Goal: Transaction & Acquisition: Purchase product/service

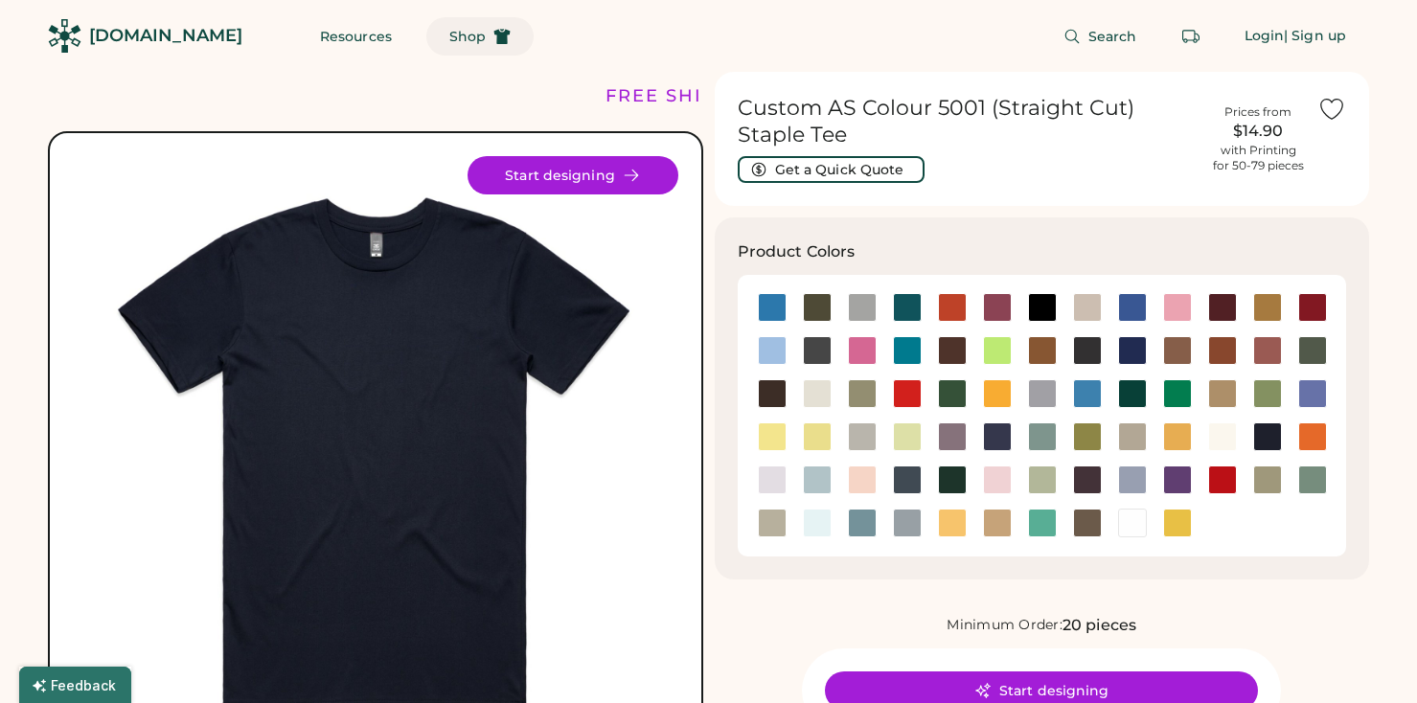
click at [449, 37] on span "Shop" at bounding box center [467, 36] width 36 height 13
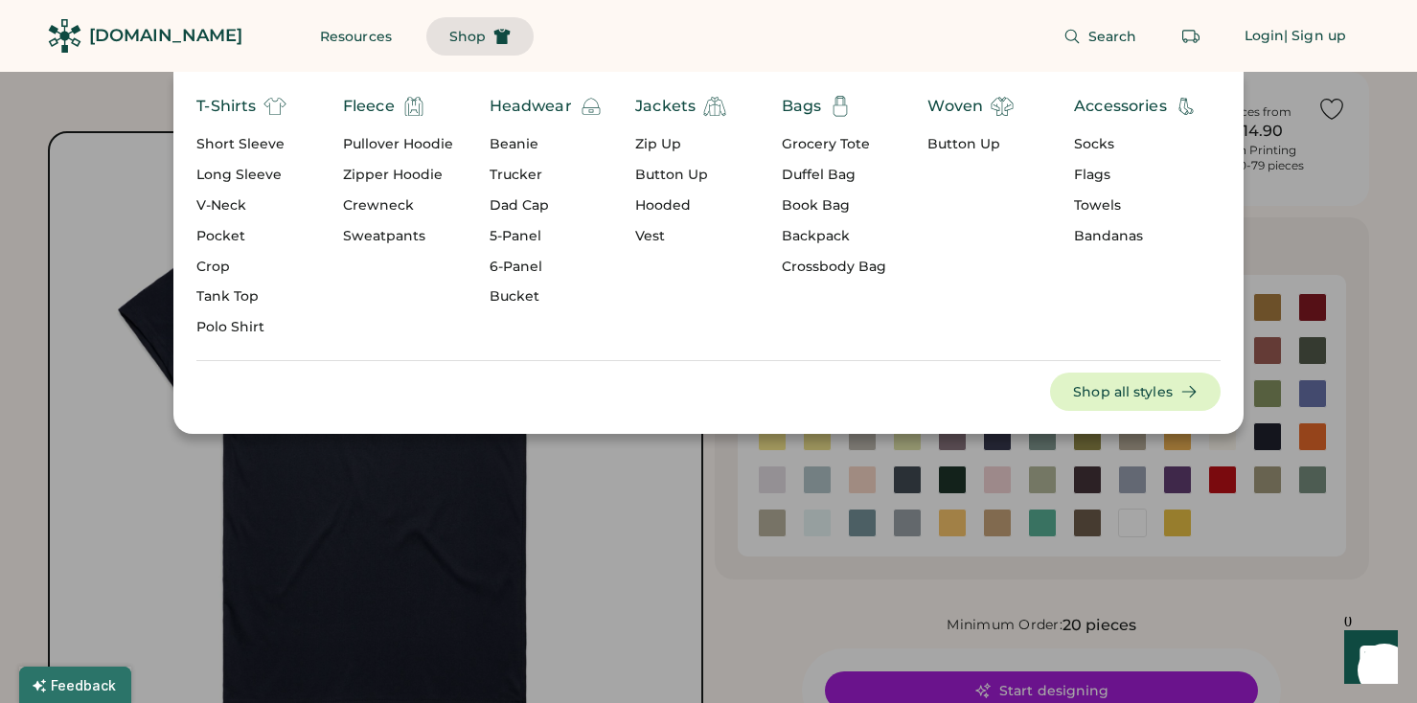
click at [227, 173] on div "Long Sleeve" at bounding box center [241, 175] width 90 height 19
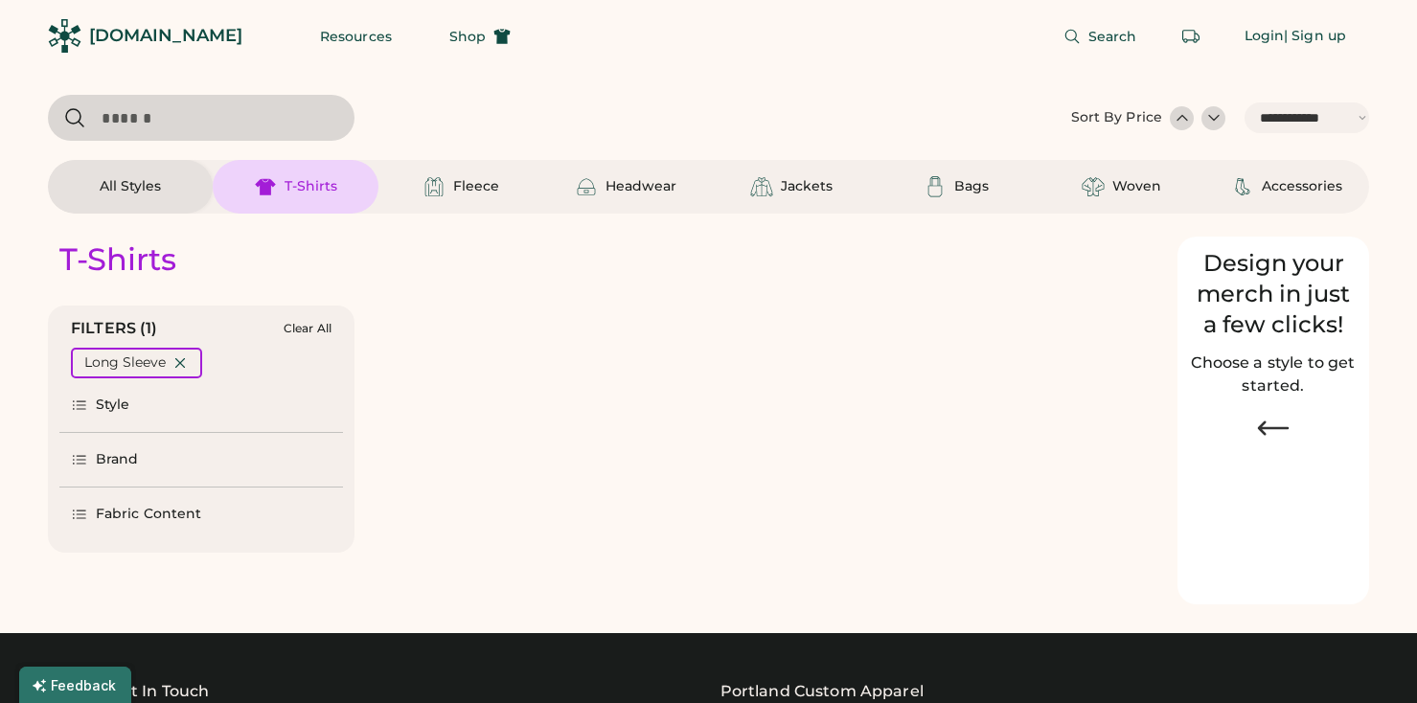
select select "*****"
select select "*"
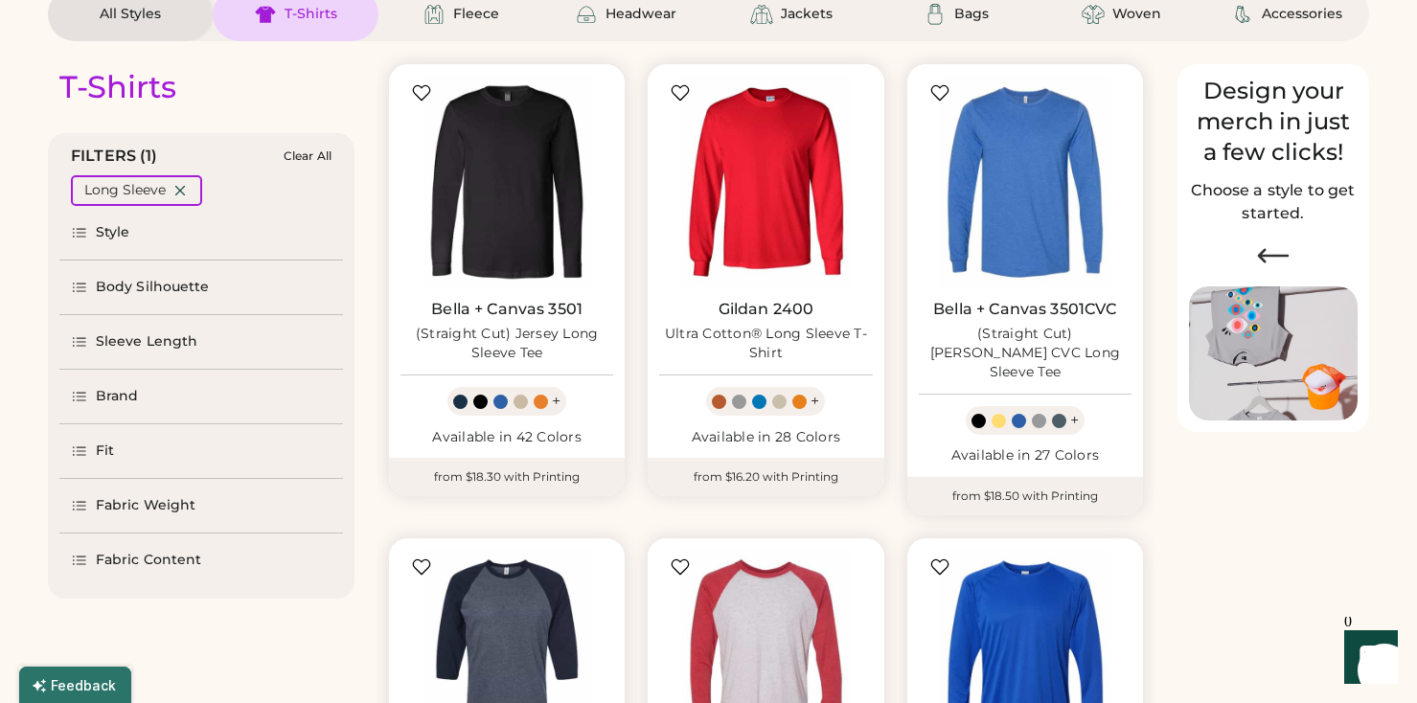
scroll to position [249, 0]
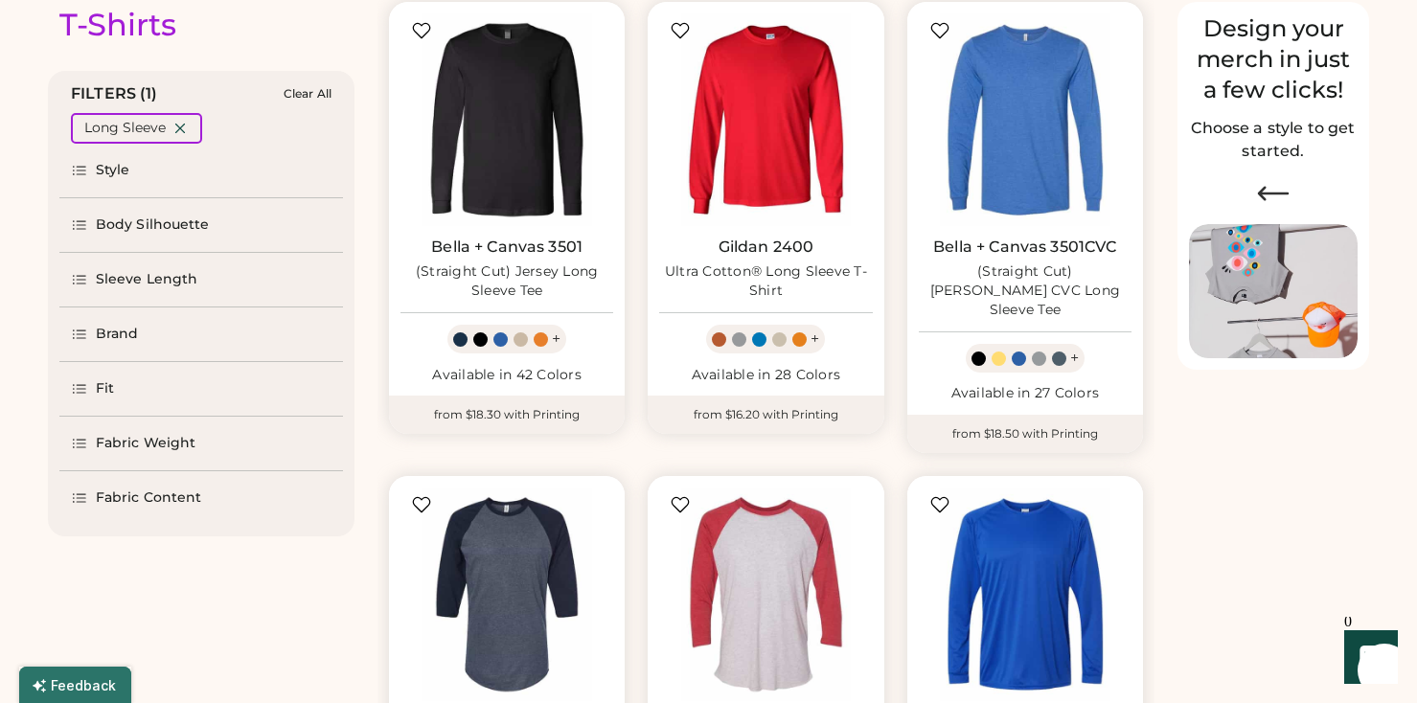
select select "*****"
select select "*"
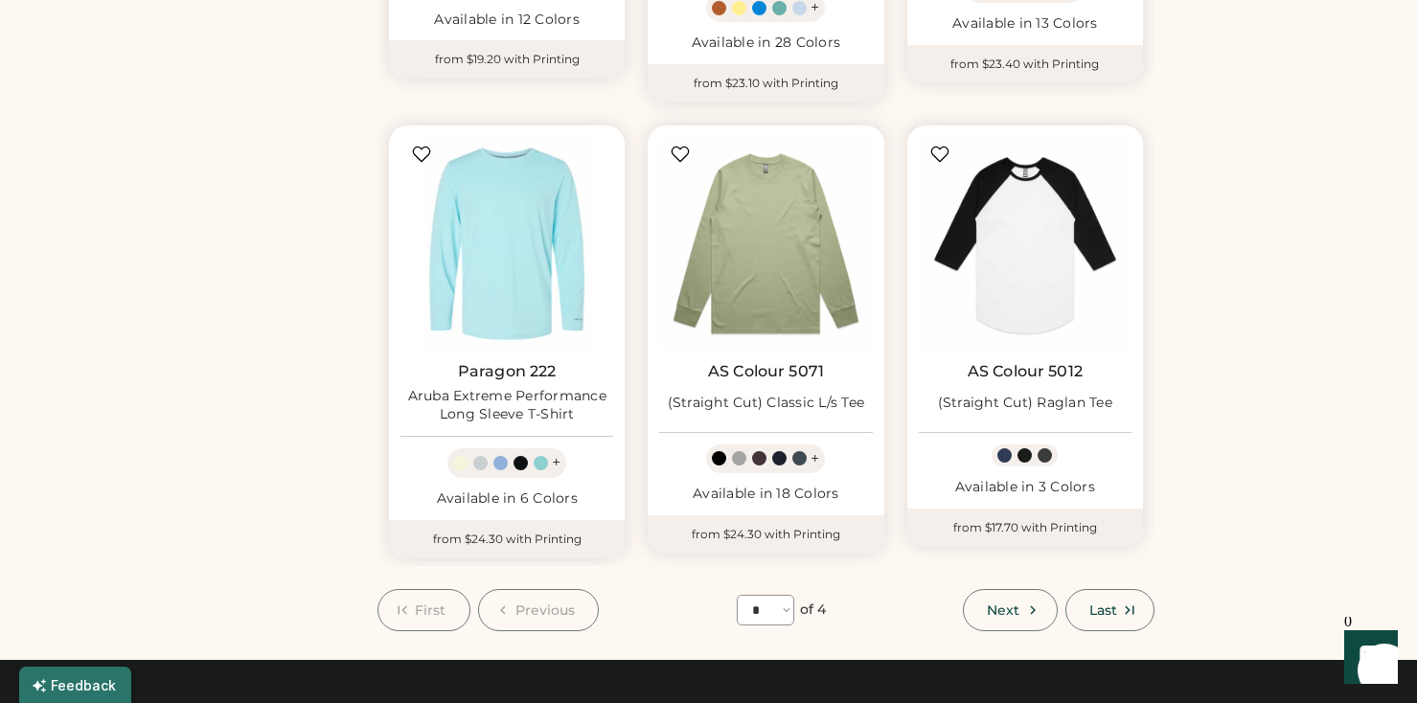
scroll to position [1492, 0]
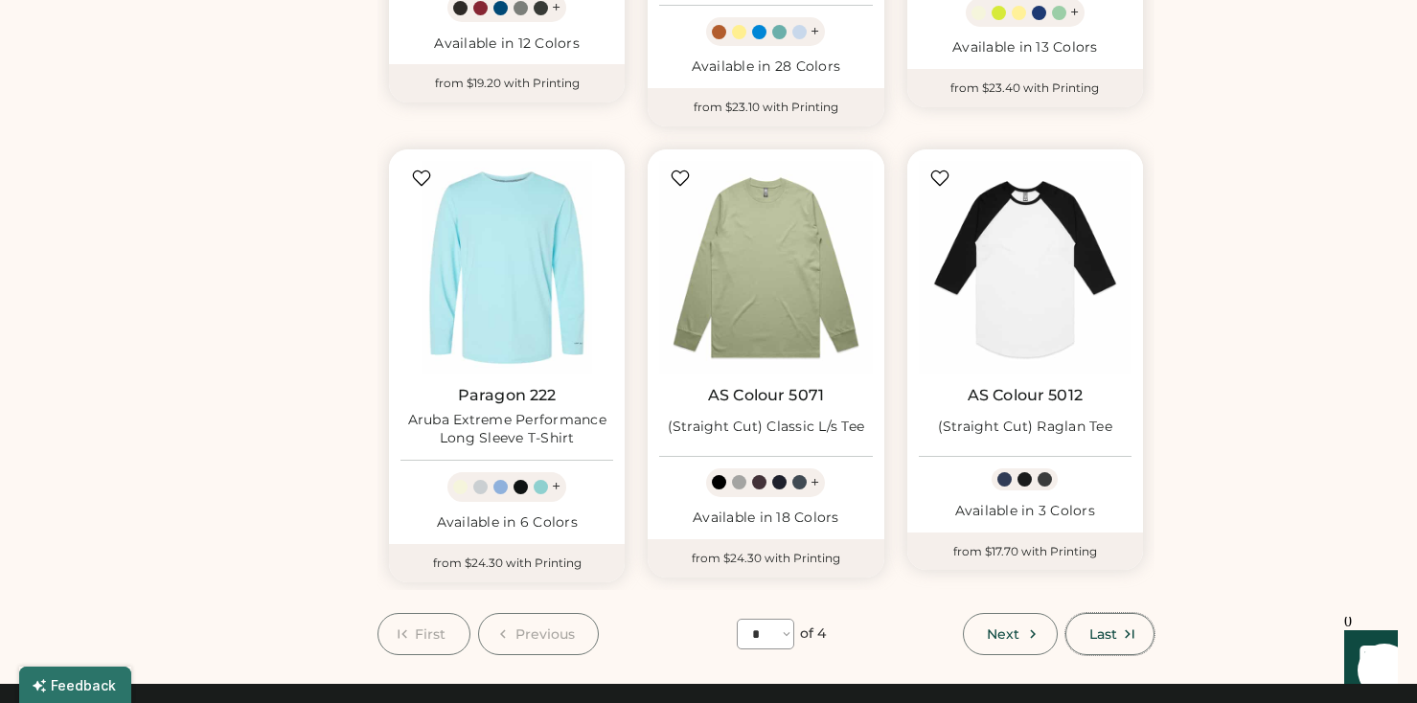
click at [1121, 626] on icon at bounding box center [1129, 634] width 17 height 17
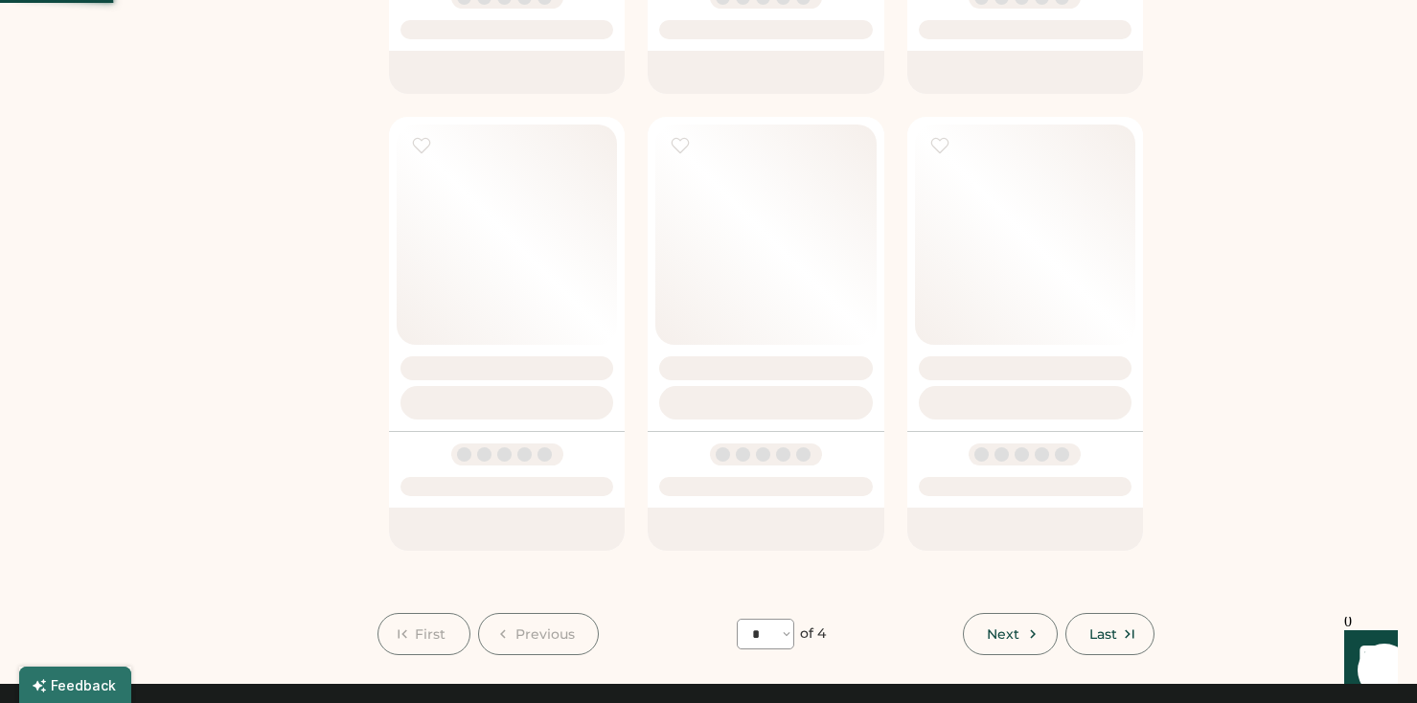
select select "*"
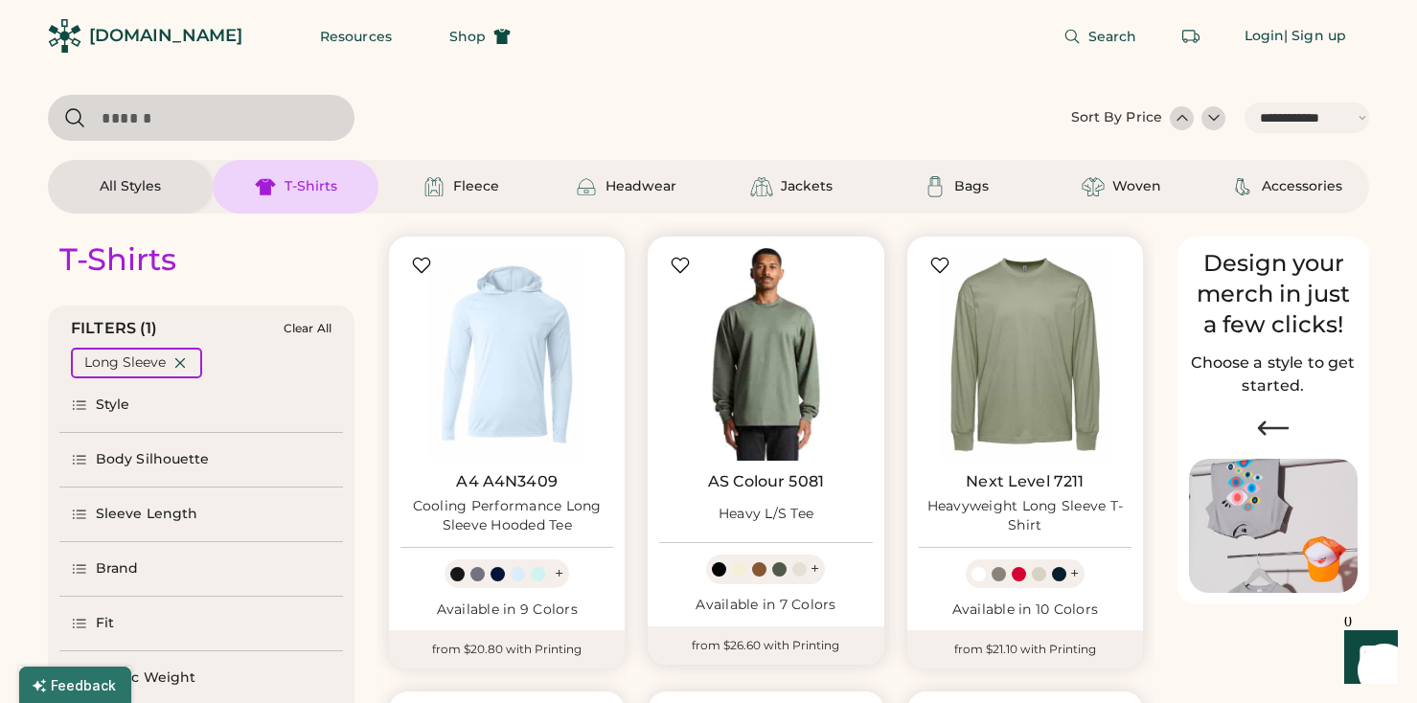
click at [715, 352] on img at bounding box center [765, 354] width 213 height 213
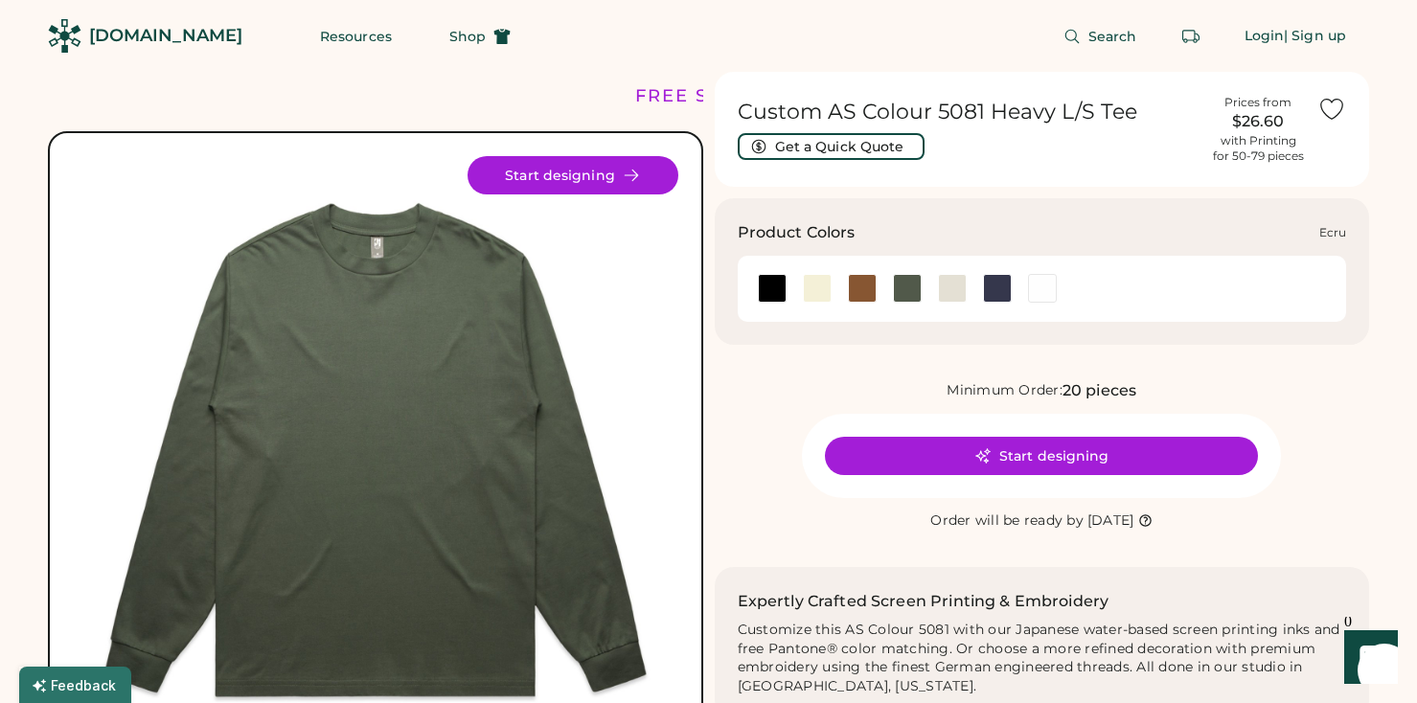
click at [951, 291] on div at bounding box center [952, 288] width 29 height 29
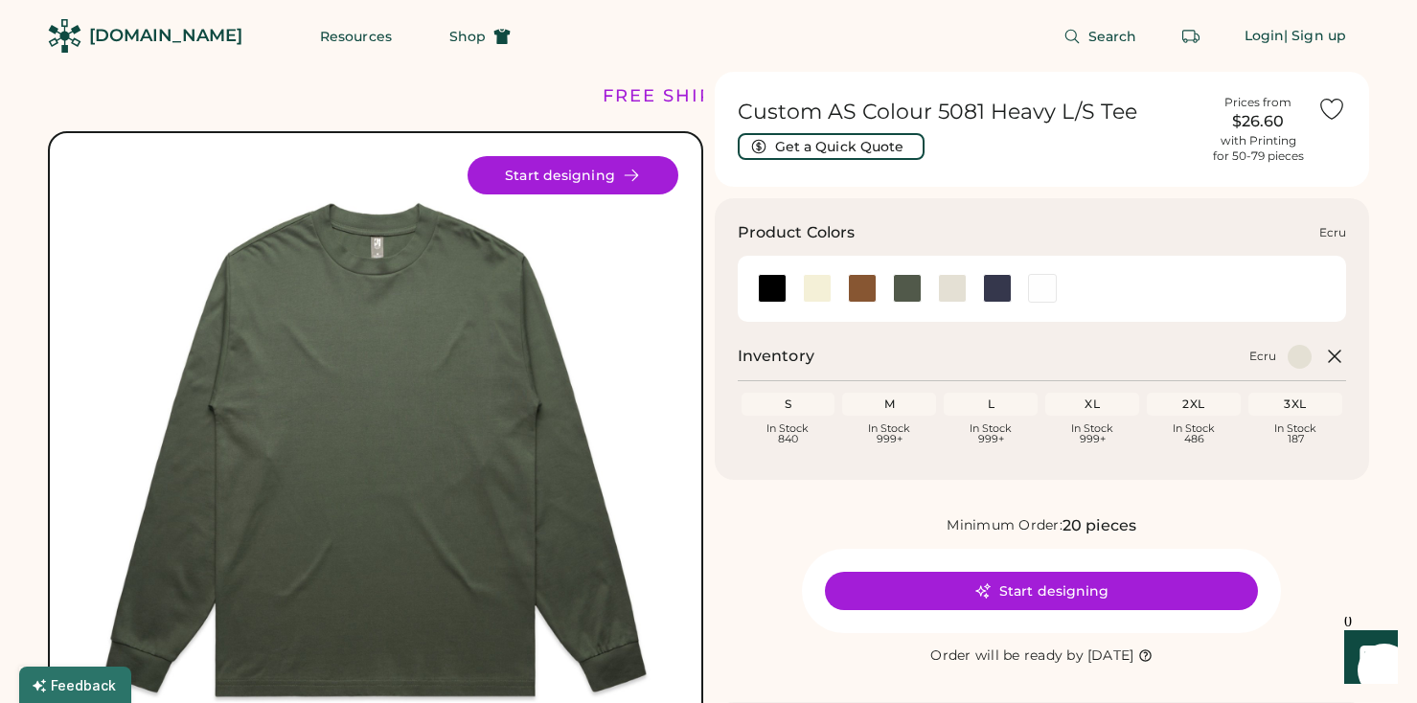
click at [951, 291] on div at bounding box center [952, 288] width 29 height 29
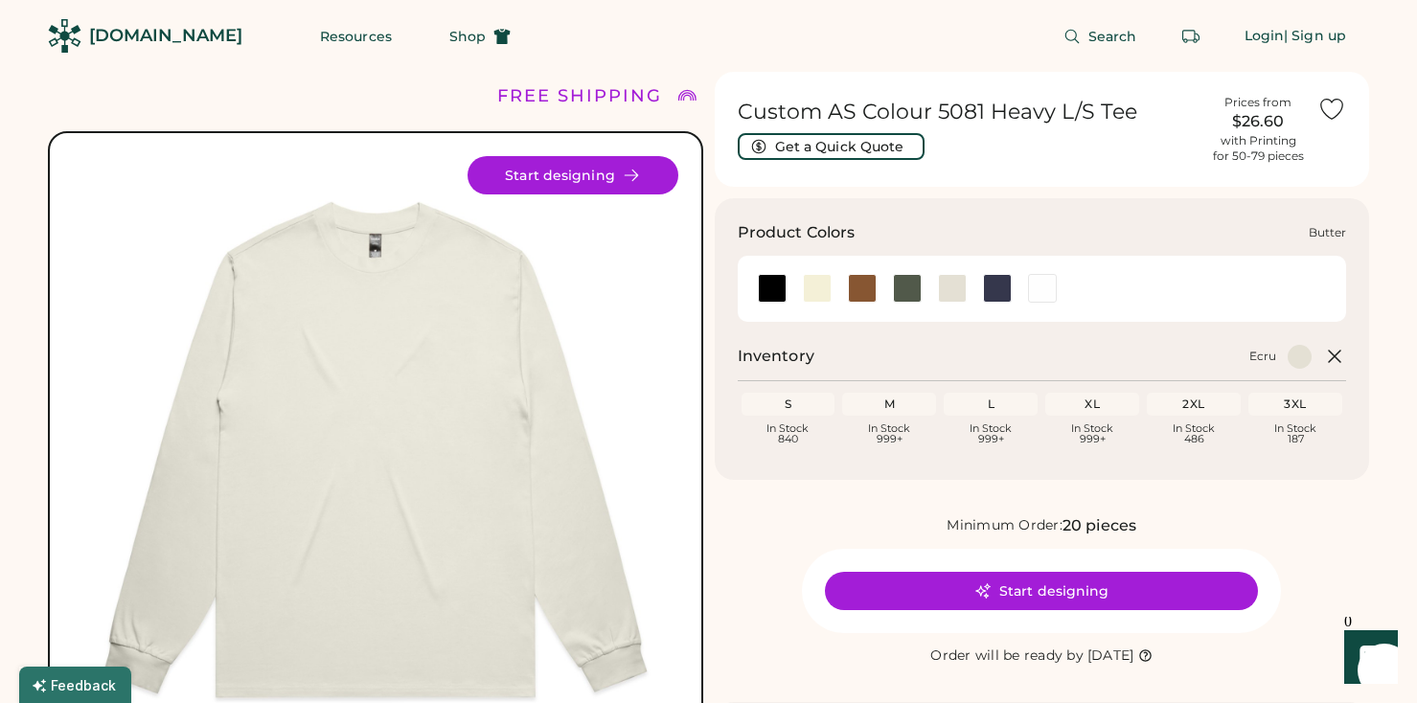
click at [812, 292] on div at bounding box center [817, 288] width 29 height 29
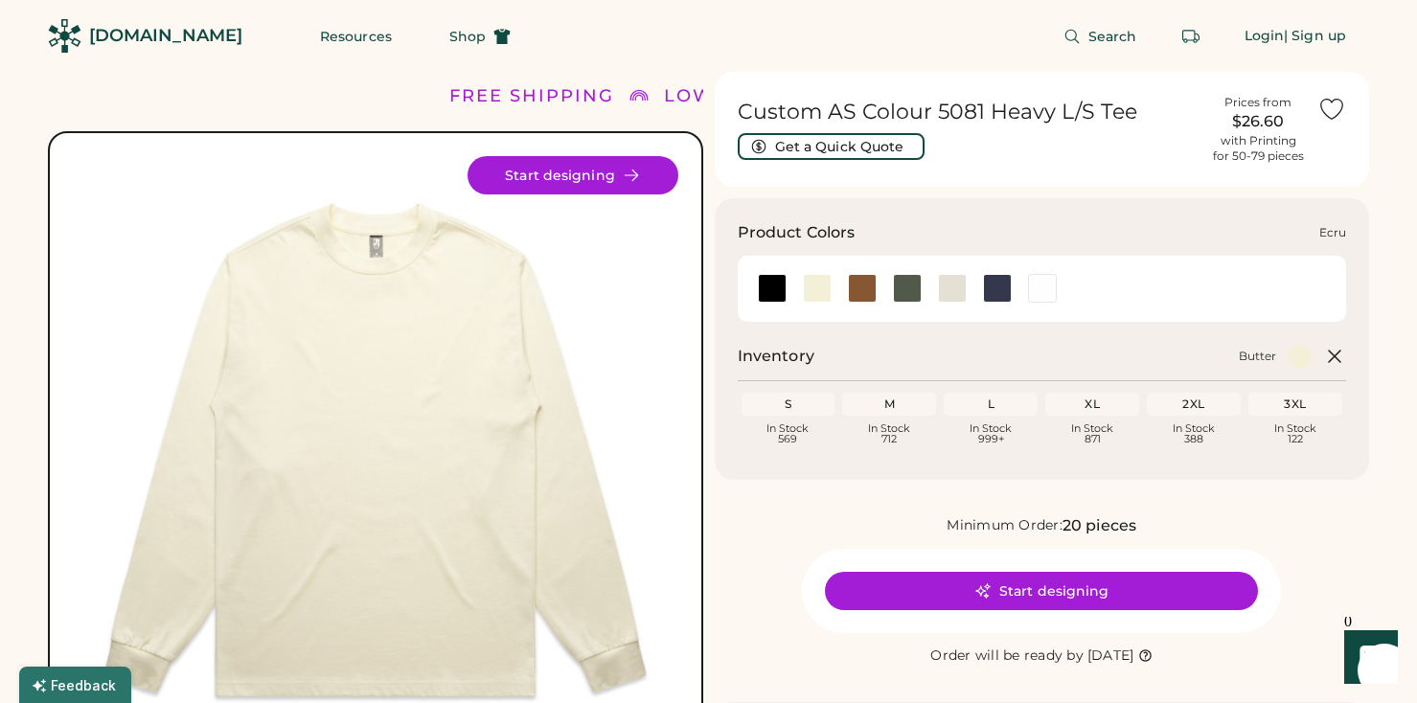
click at [959, 296] on div at bounding box center [952, 288] width 29 height 29
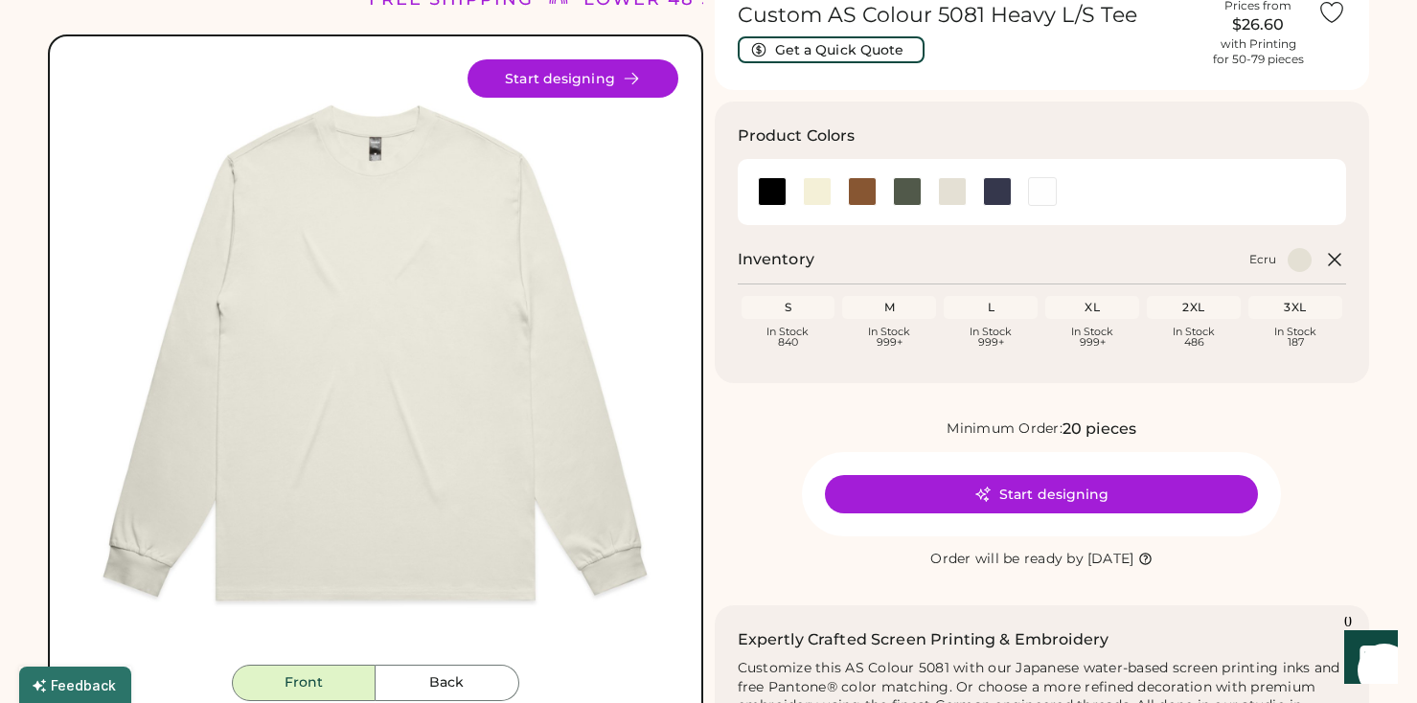
scroll to position [77, 0]
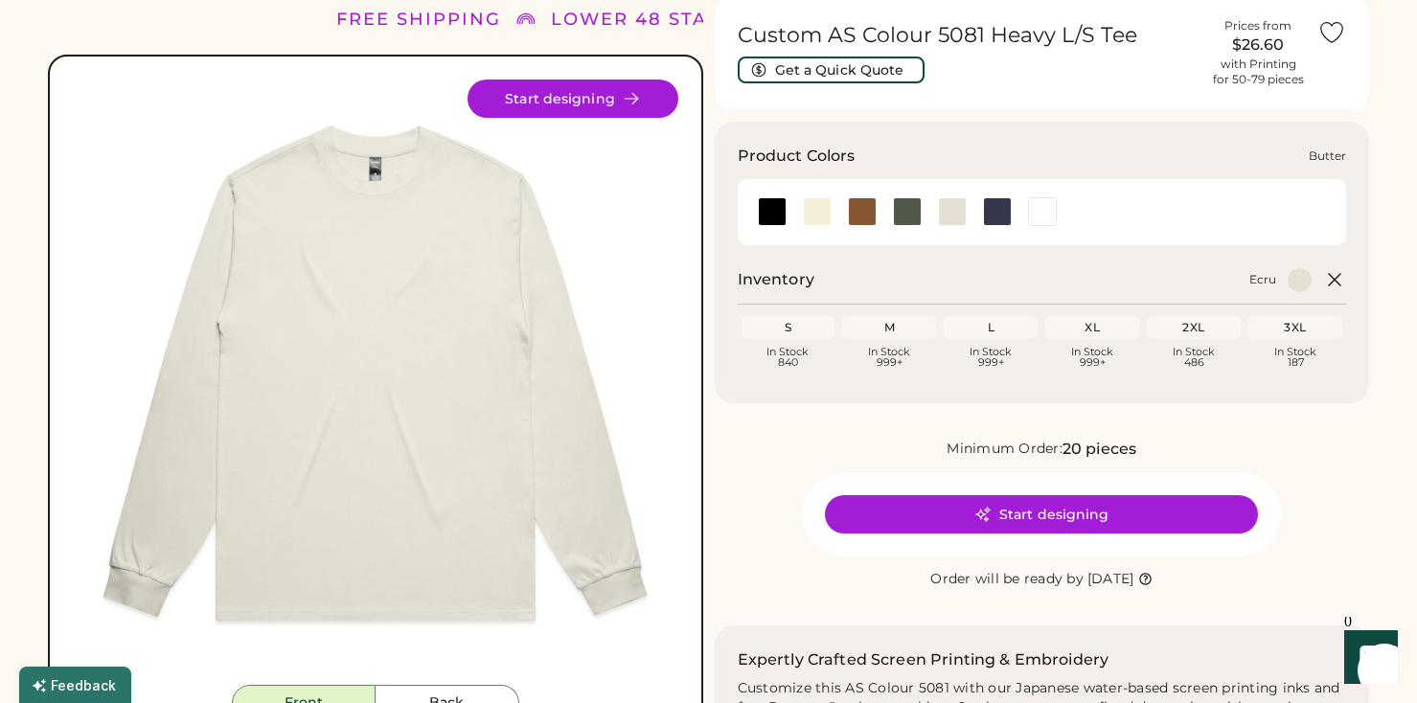
click at [821, 212] on div at bounding box center [817, 211] width 29 height 29
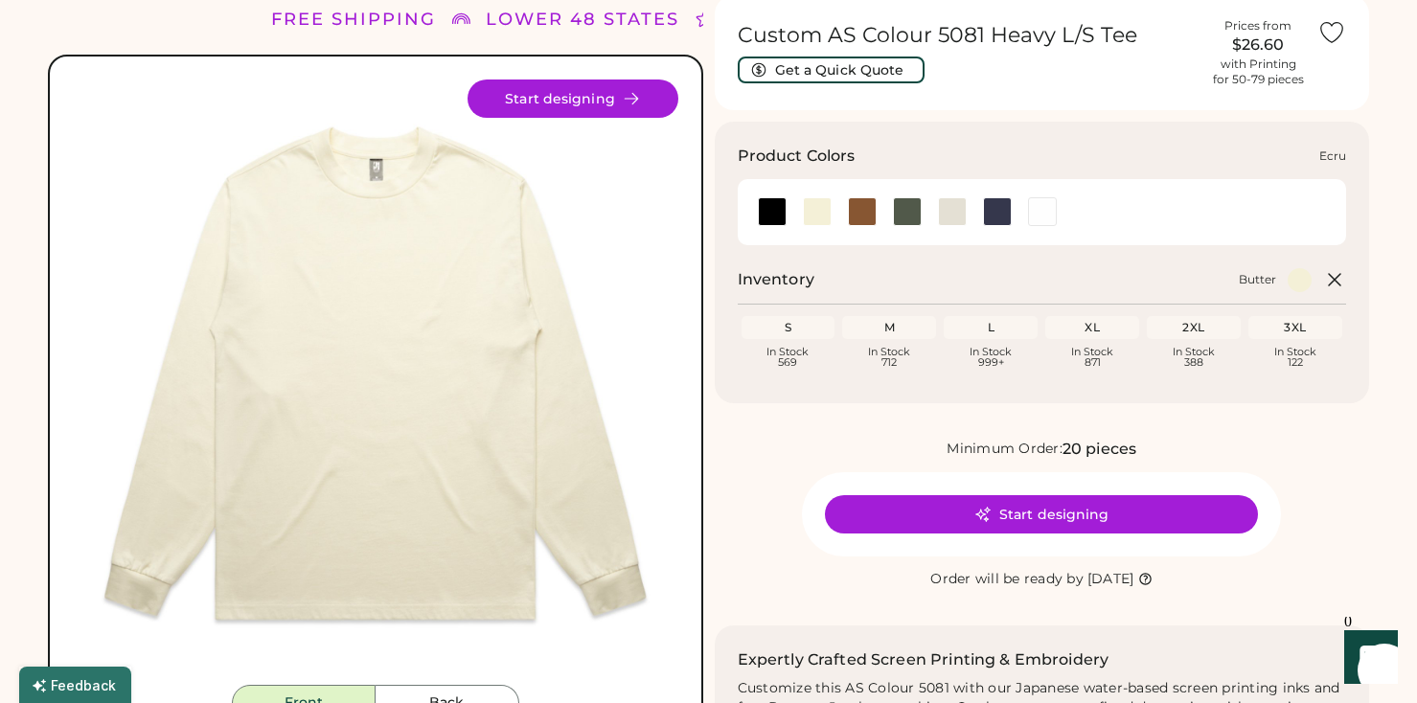
click at [944, 213] on div at bounding box center [952, 211] width 29 height 29
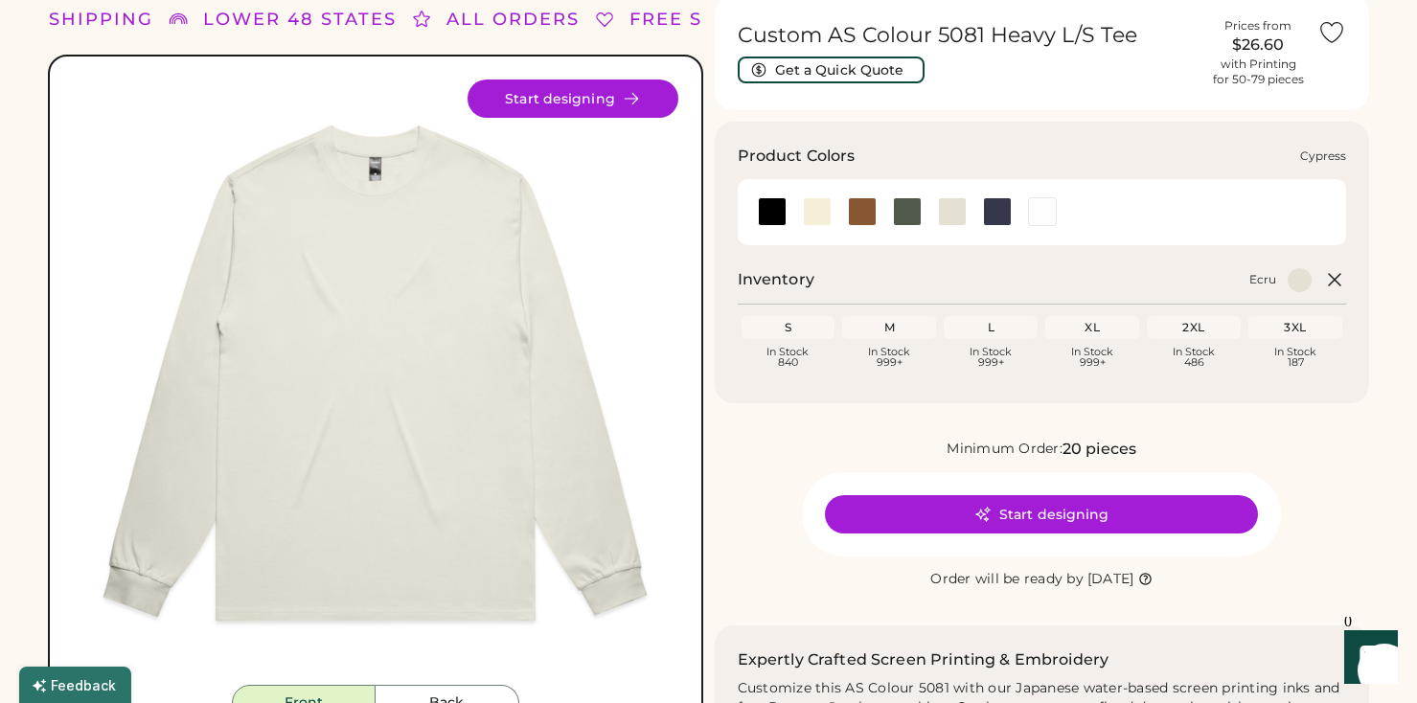
click at [904, 222] on div at bounding box center [907, 211] width 29 height 29
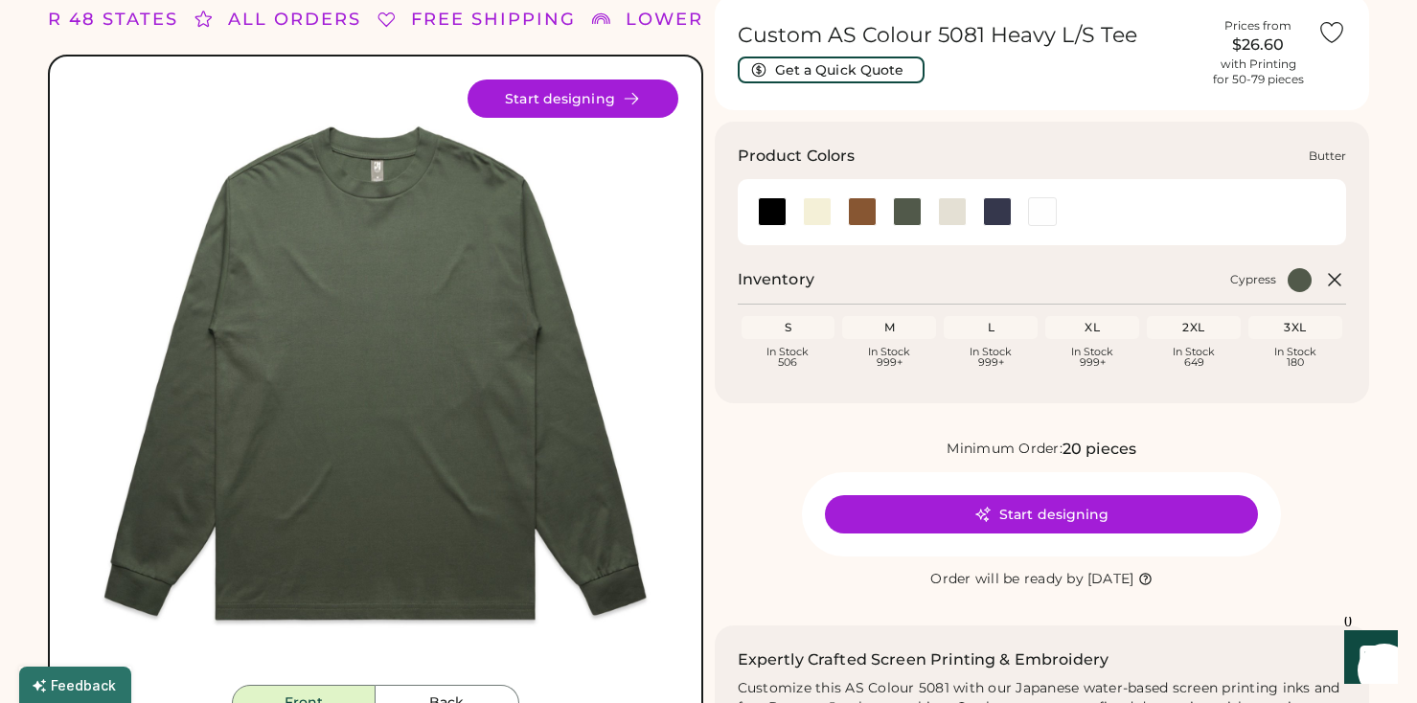
click at [817, 217] on div at bounding box center [817, 211] width 29 height 29
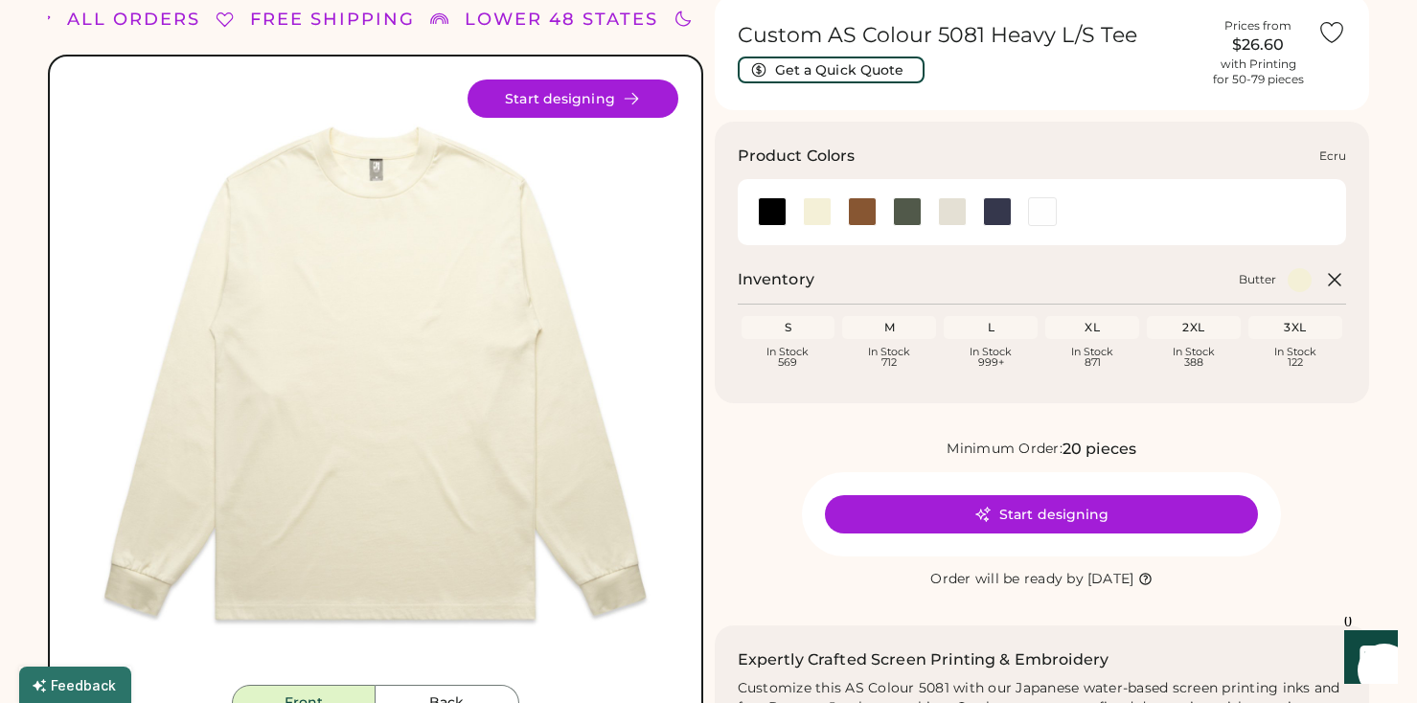
click at [954, 215] on div at bounding box center [952, 211] width 29 height 29
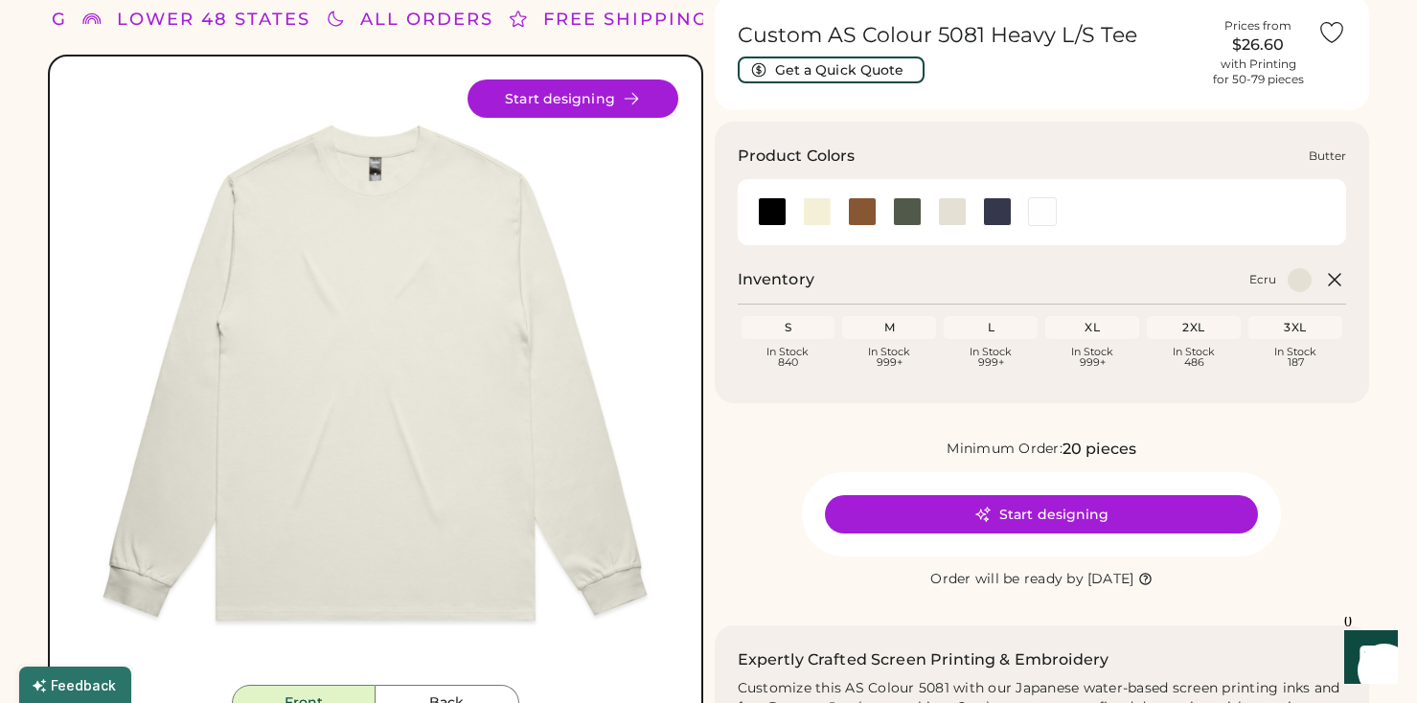
click at [805, 216] on div at bounding box center [817, 211] width 29 height 29
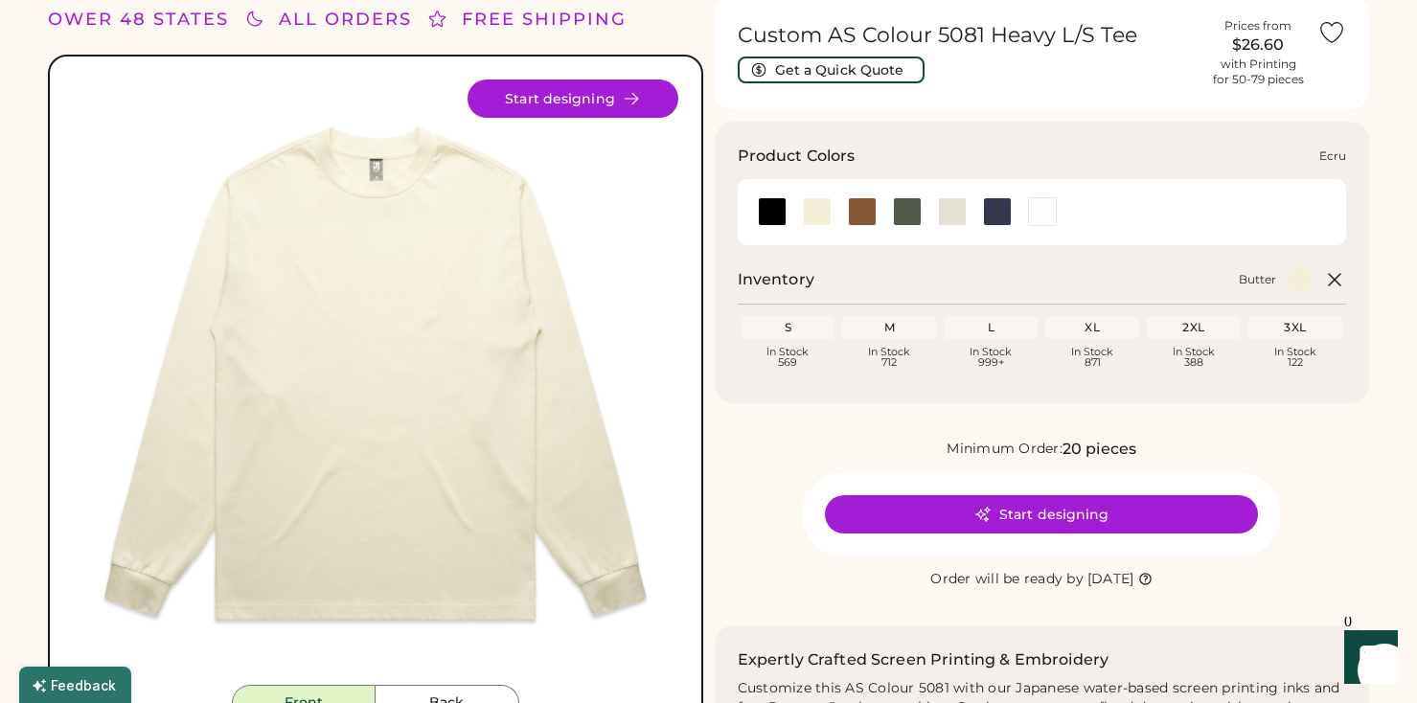
click at [945, 202] on div at bounding box center [952, 211] width 29 height 29
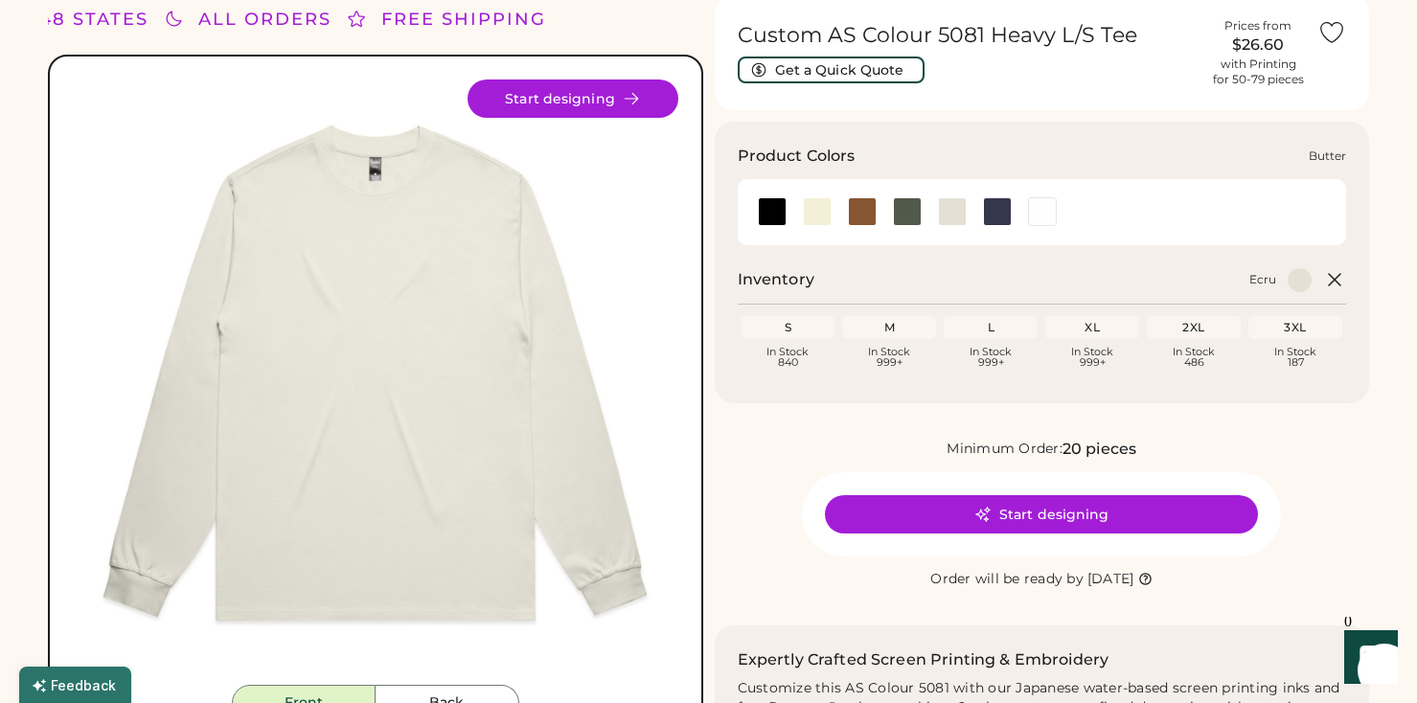
click at [817, 216] on div at bounding box center [817, 211] width 29 height 29
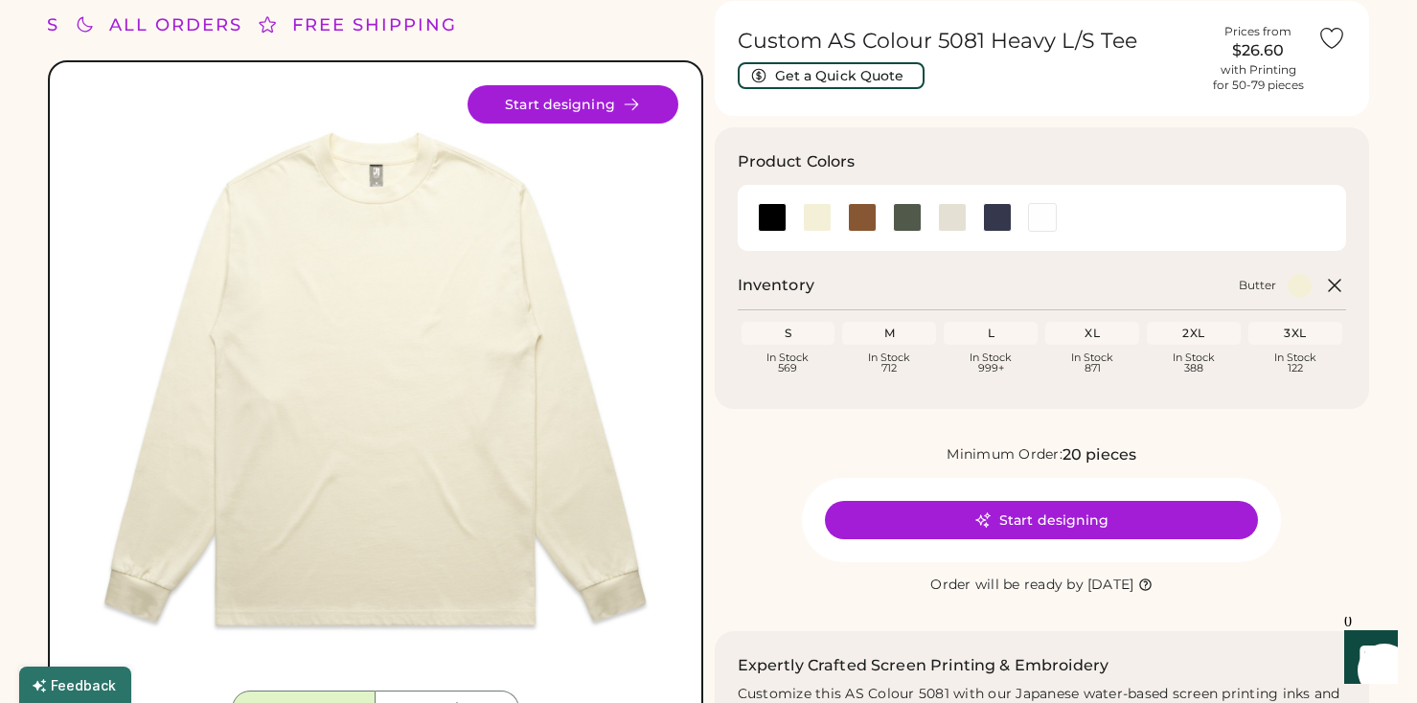
scroll to position [56, 0]
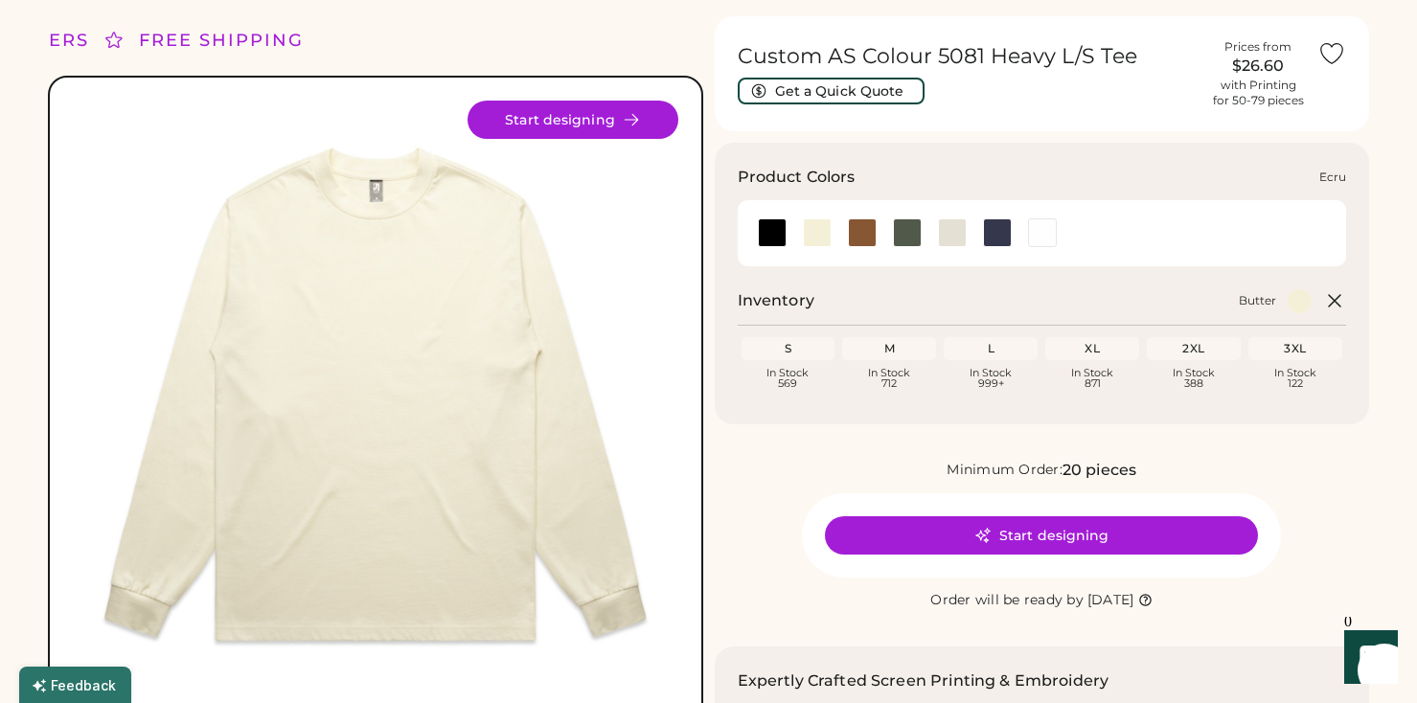
click at [949, 241] on div at bounding box center [952, 232] width 29 height 29
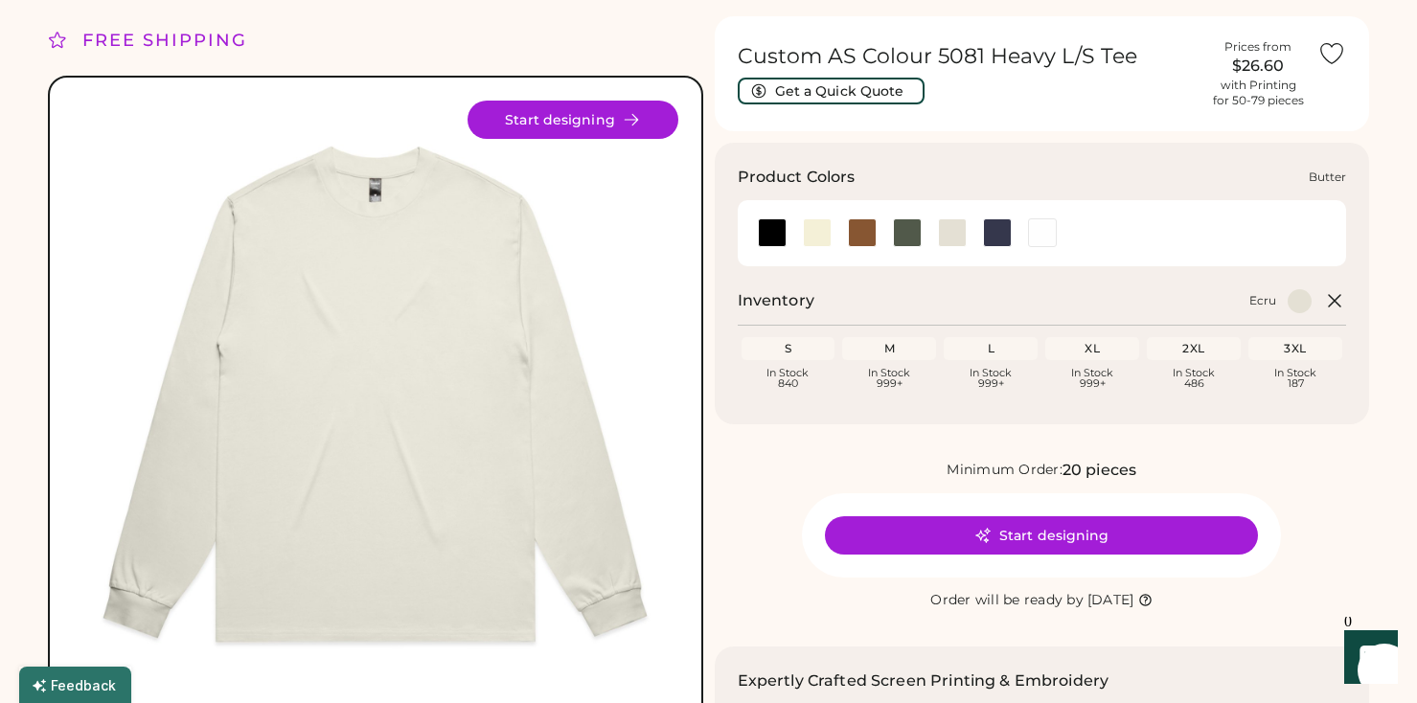
click at [824, 226] on div at bounding box center [817, 232] width 29 height 29
